Goal: Navigation & Orientation: Find specific page/section

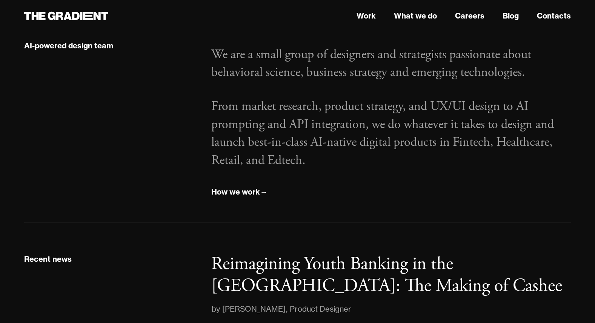
scroll to position [900, 0]
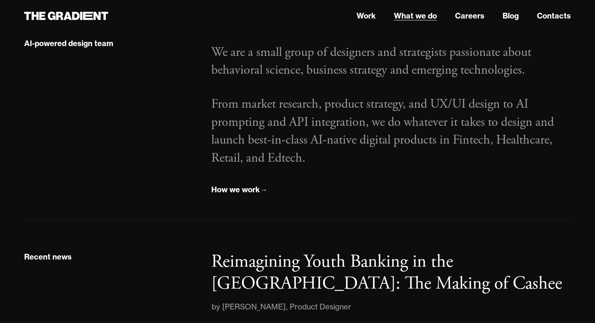
click at [416, 18] on link "What we do" at bounding box center [415, 15] width 43 height 11
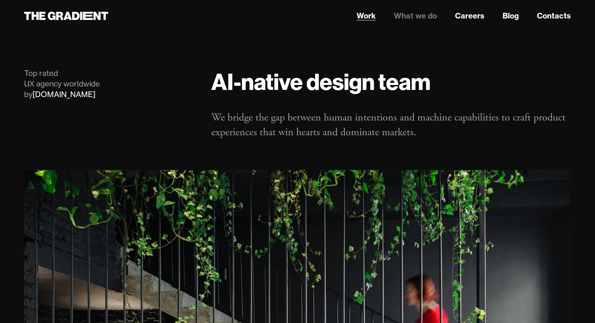
click at [365, 13] on link "Work" at bounding box center [365, 15] width 19 height 11
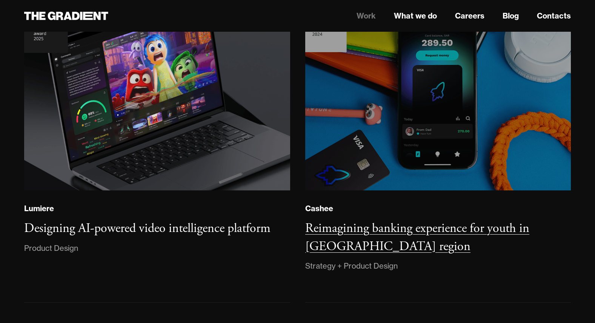
scroll to position [142, 0]
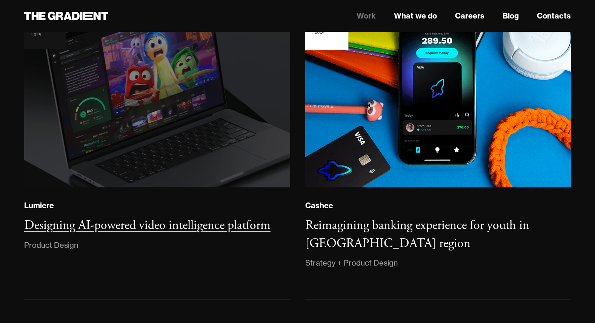
click at [167, 134] on img at bounding box center [157, 86] width 271 height 208
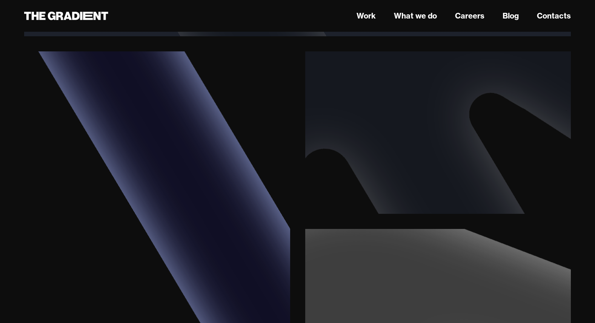
scroll to position [1759, 0]
